Goal: Information Seeking & Learning: Learn about a topic

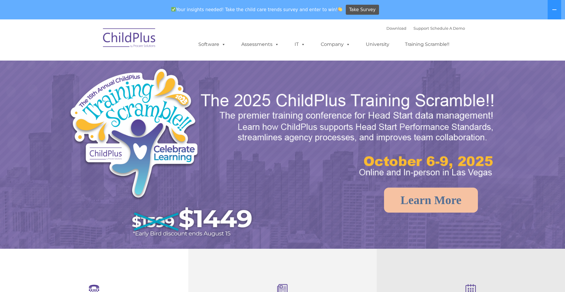
select select "MEDIUM"
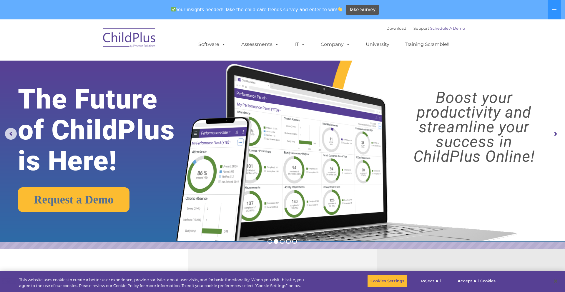
click at [456, 28] on link "Schedule A Demo" at bounding box center [447, 28] width 35 height 5
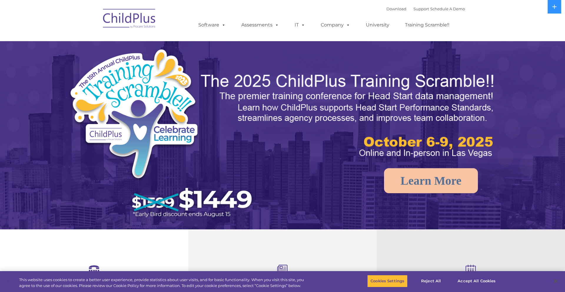
select select "MEDIUM"
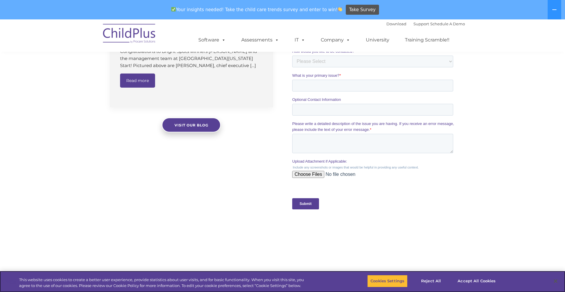
scroll to position [569, 0]
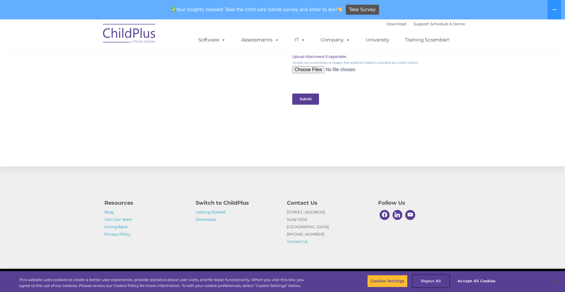
click at [438, 281] on button "Reject All" at bounding box center [430, 281] width 37 height 12
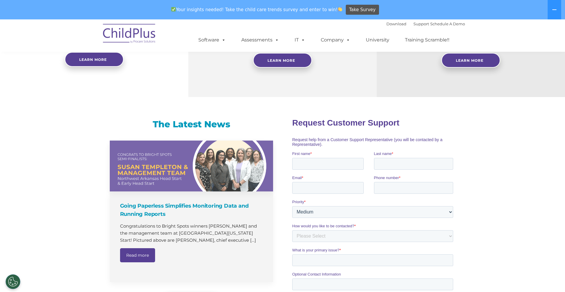
scroll to position [0, 0]
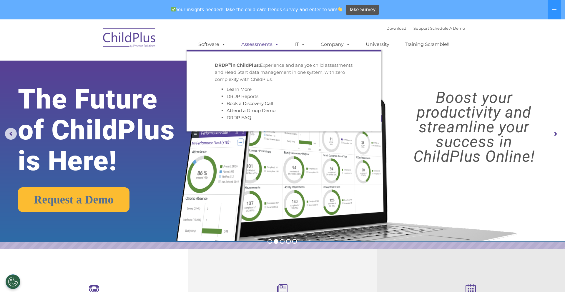
click at [271, 44] on link "Assessments" at bounding box center [259, 45] width 49 height 12
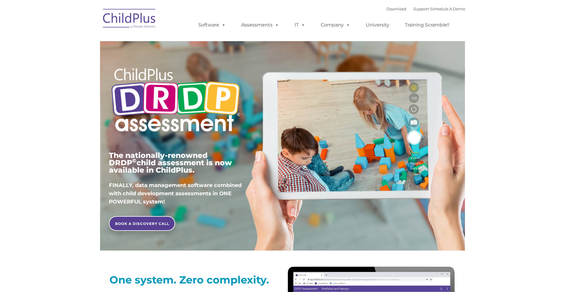
type input ""
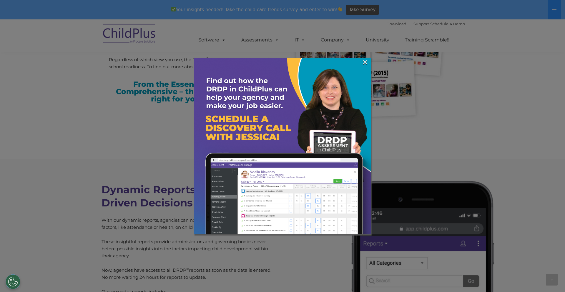
scroll to position [1855, 0]
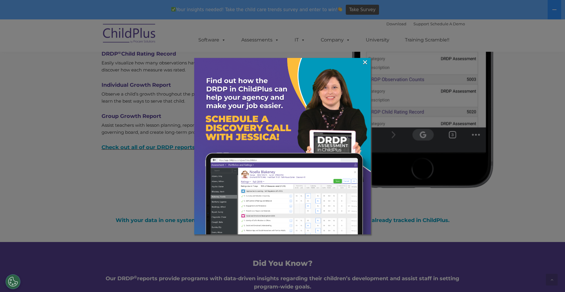
click at [370, 68] on img at bounding box center [282, 146] width 176 height 176
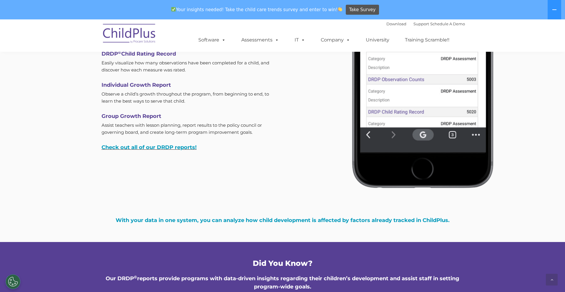
click at [404, 24] on font "Download Support | Schedule A Demo" at bounding box center [425, 23] width 79 height 5
click at [413, 24] on link "Support" at bounding box center [421, 23] width 16 height 5
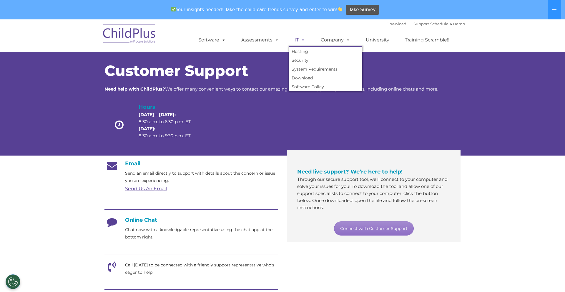
click at [296, 41] on link "IT" at bounding box center [300, 40] width 22 height 12
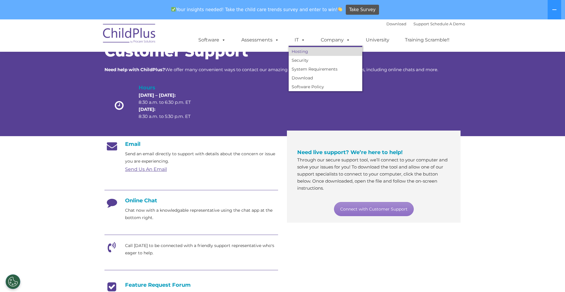
click at [304, 52] on link "Hosting" at bounding box center [326, 51] width 74 height 9
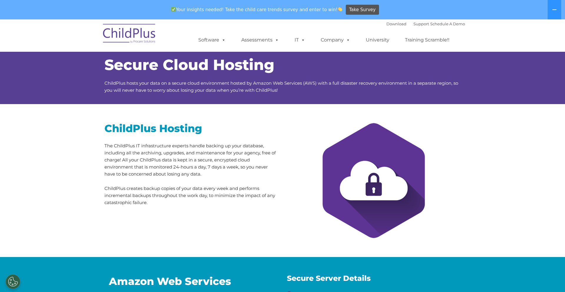
click at [413, 47] on ul "Software ChildPlus: The original and most widely-used Head Start data managemen…" at bounding box center [325, 40] width 278 height 24
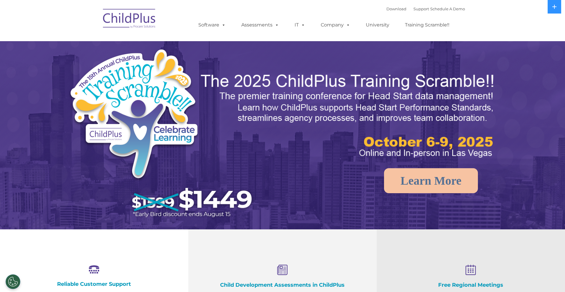
select select "MEDIUM"
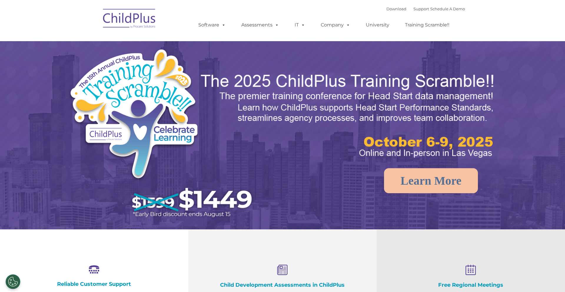
select select "MEDIUM"
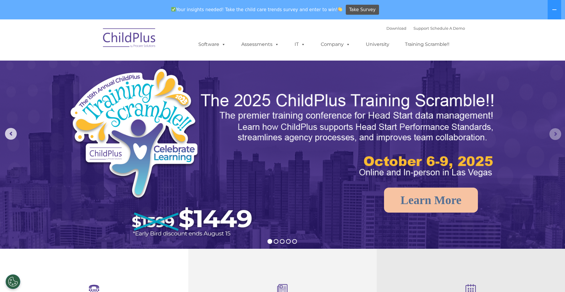
click at [554, 138] on rs-arrow at bounding box center [555, 134] width 12 height 12
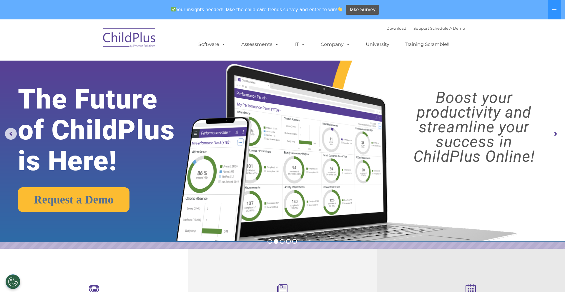
click at [554, 138] on rs-arrow at bounding box center [555, 134] width 12 height 12
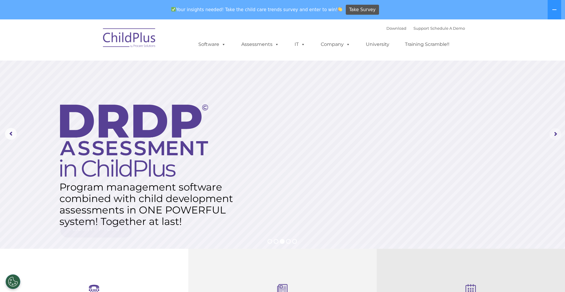
click at [554, 138] on rs-arrow at bounding box center [555, 134] width 12 height 12
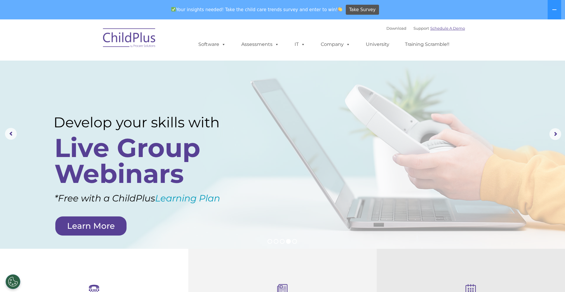
click at [436, 30] on link "Schedule A Demo" at bounding box center [447, 28] width 35 height 5
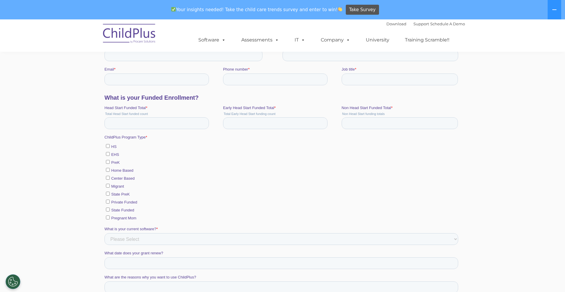
scroll to position [257, 0]
